Goal: Entertainment & Leisure: Consume media (video, audio)

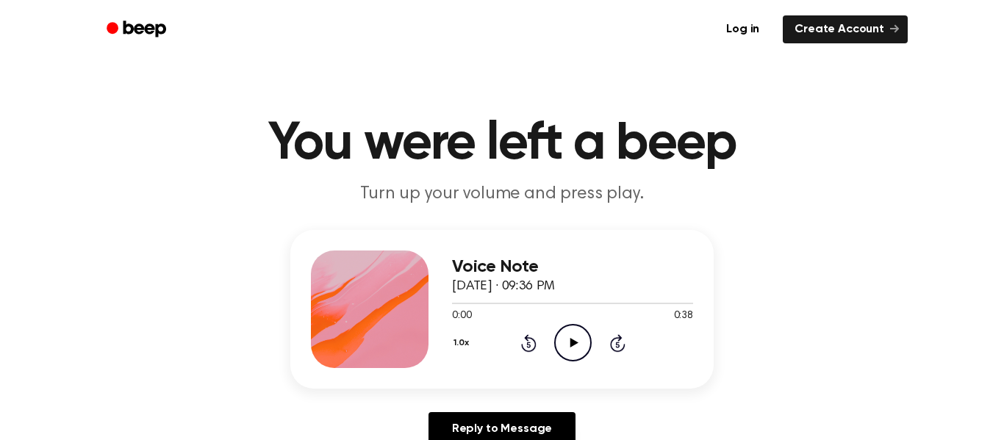
click at [579, 339] on icon "Play Audio" at bounding box center [572, 342] width 37 height 37
click at [582, 337] on icon "Pause Audio" at bounding box center [572, 342] width 37 height 37
click at [571, 337] on icon "Play Audio" at bounding box center [572, 342] width 37 height 37
click at [568, 341] on icon "Pause Audio" at bounding box center [572, 342] width 37 height 37
click at [559, 343] on icon "Play Audio" at bounding box center [572, 342] width 37 height 37
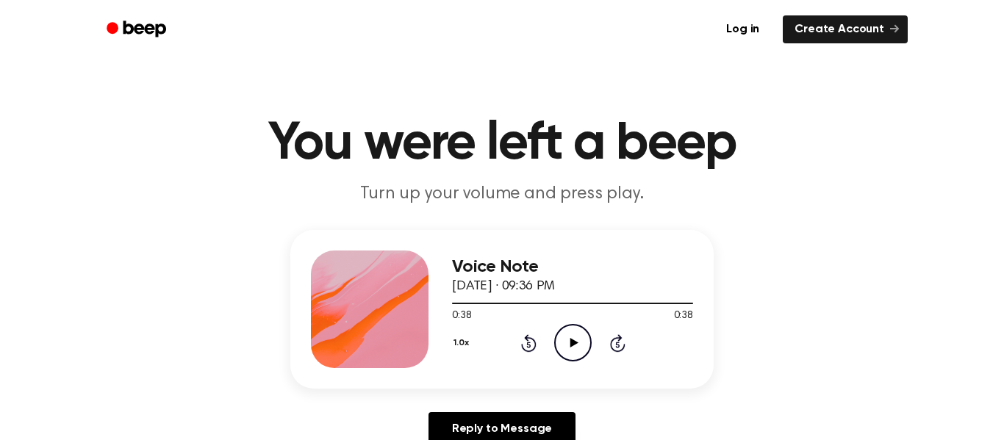
click at [535, 338] on icon "Rewind 5 seconds" at bounding box center [529, 343] width 16 height 19
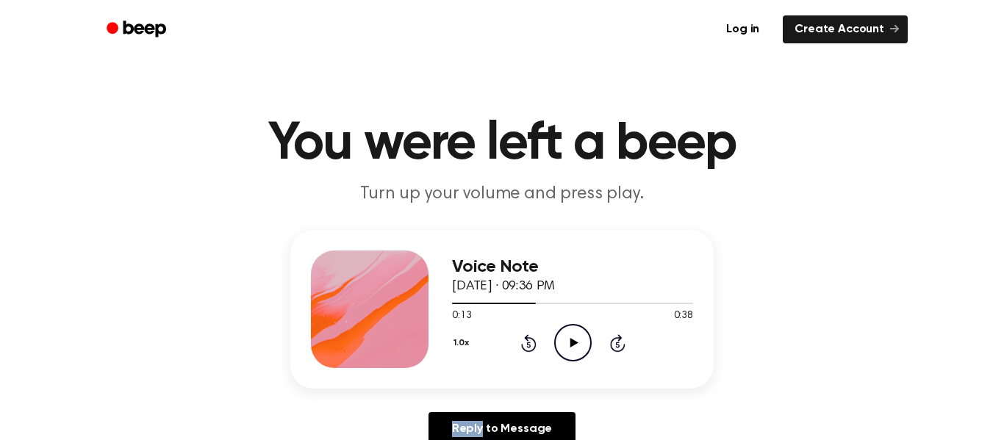
click at [535, 338] on icon "Rewind 5 seconds" at bounding box center [529, 343] width 16 height 19
click at [578, 351] on icon "Play Audio" at bounding box center [572, 342] width 37 height 37
click at [530, 341] on icon "Rewind 5 seconds" at bounding box center [529, 343] width 16 height 19
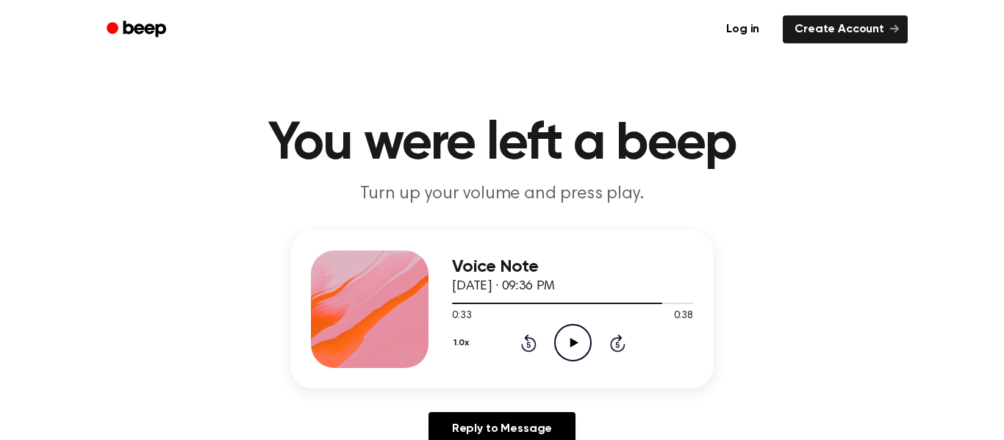
click at [530, 341] on icon "Rewind 5 seconds" at bounding box center [529, 343] width 16 height 19
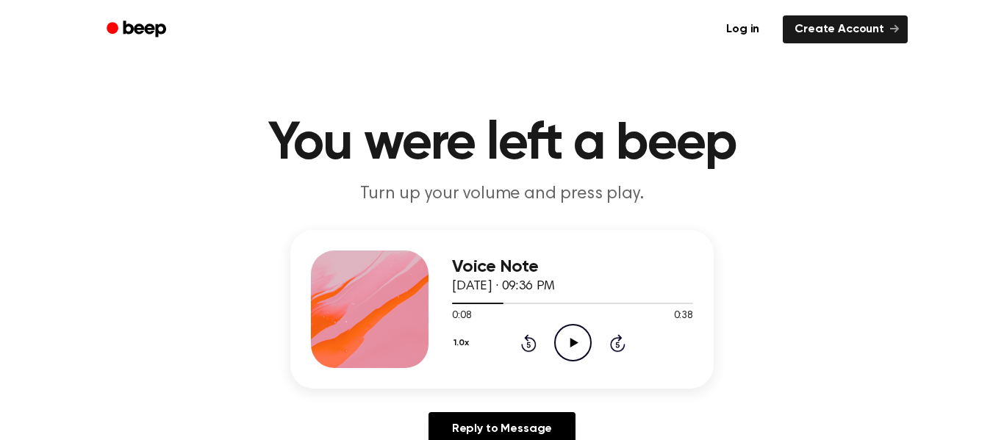
click at [576, 340] on icon "Play Audio" at bounding box center [572, 342] width 37 height 37
click at [576, 336] on icon "Play Audio" at bounding box center [572, 342] width 37 height 37
click at [577, 353] on icon "Play Audio" at bounding box center [572, 342] width 37 height 37
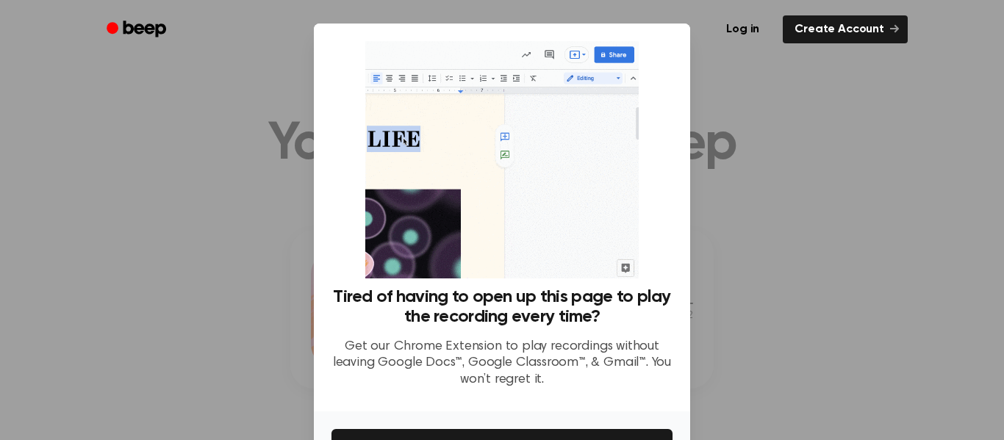
scroll to position [95, 0]
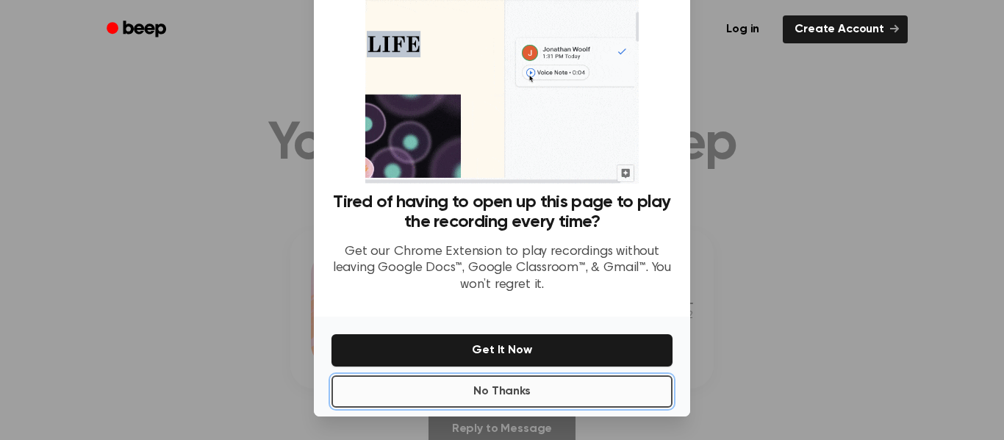
click at [562, 393] on button "No Thanks" at bounding box center [502, 392] width 341 height 32
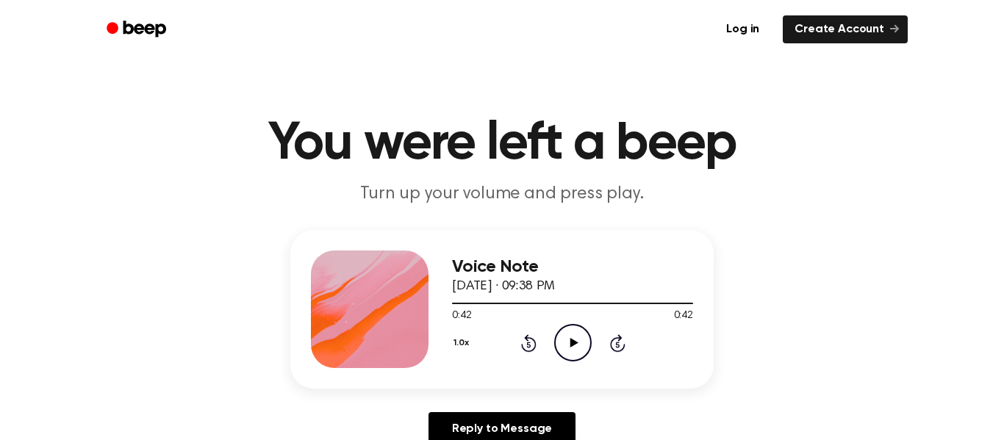
click at [568, 346] on icon "Play Audio" at bounding box center [572, 342] width 37 height 37
click at [568, 346] on icon "Pause Audio" at bounding box center [572, 342] width 37 height 37
click at [568, 346] on icon "Play Audio" at bounding box center [572, 342] width 37 height 37
click at [568, 346] on icon "Pause Audio" at bounding box center [572, 342] width 37 height 37
click at [573, 342] on icon at bounding box center [574, 343] width 8 height 10
